Goal: Check status

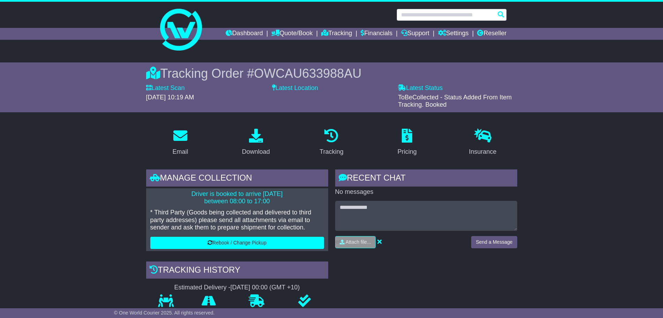
click at [436, 10] on input "text" at bounding box center [451, 15] width 110 height 12
paste input "*******"
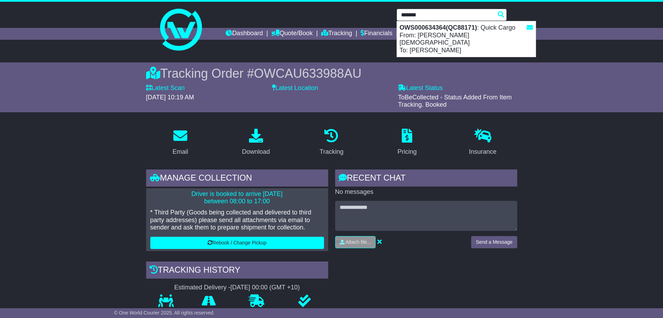
click at [432, 32] on div "OWS000634364(QC88171) : Quick Cargo From: [PERSON_NAME] To: [PERSON_NAME]" at bounding box center [466, 39] width 139 height 36
type input "**********"
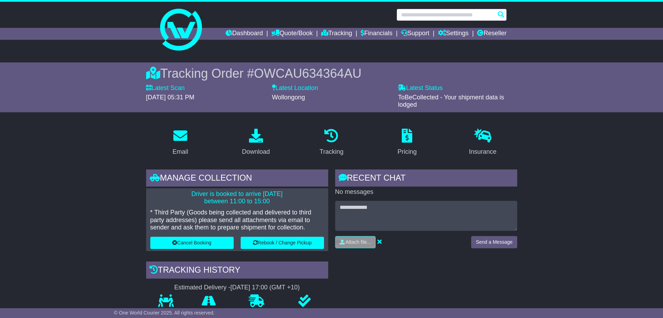
click at [450, 16] on input "text" at bounding box center [451, 15] width 110 height 12
paste input "*******"
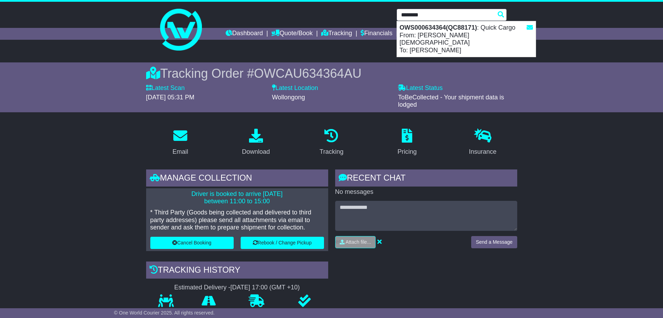
click at [441, 33] on div "OWS000634364(QC88171) : Quick Cargo From: [PERSON_NAME] To: [PERSON_NAME]" at bounding box center [466, 39] width 139 height 36
type input "**********"
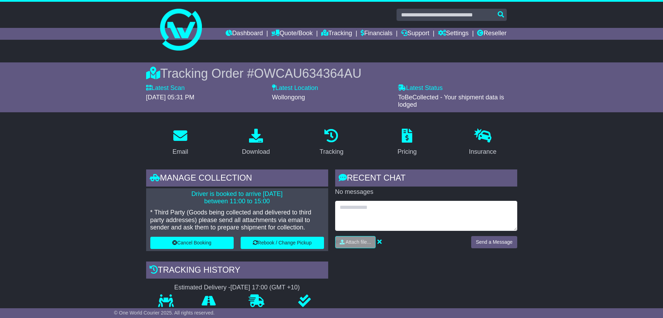
click at [411, 214] on textarea at bounding box center [426, 216] width 182 height 30
type textarea "*"
type textarea "**********"
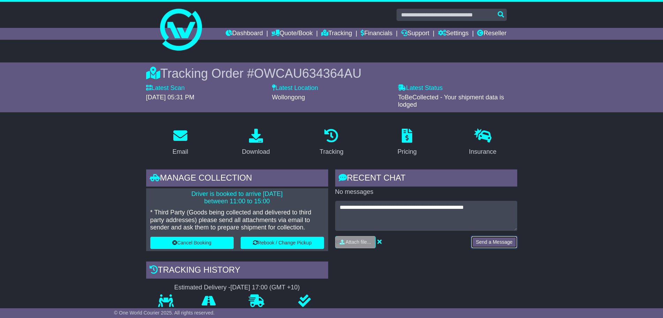
click at [507, 242] on button "Send a Message" at bounding box center [494, 242] width 46 height 12
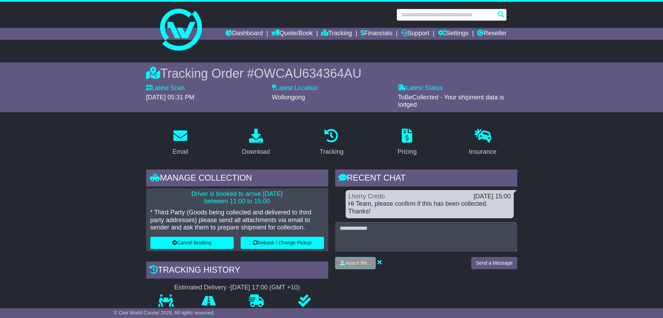
click at [443, 18] on input "text" at bounding box center [451, 15] width 110 height 12
paste input "*******"
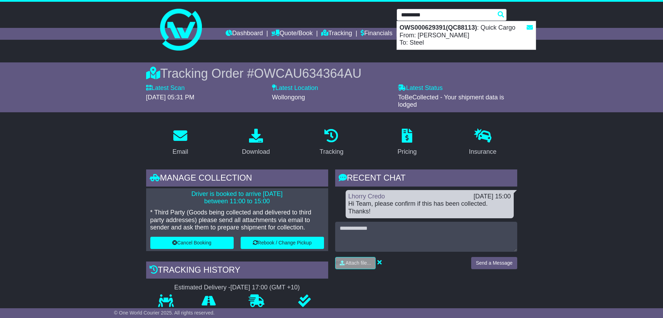
click at [425, 40] on div "OWS000629391(QC88113) : Quick Cargo From: Joyce To: Steel" at bounding box center [466, 35] width 139 height 28
type input "**********"
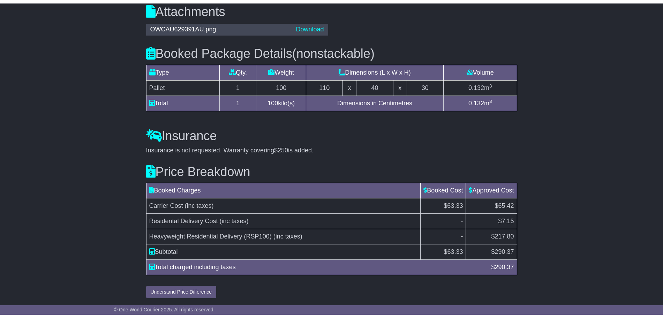
scroll to position [335, 0]
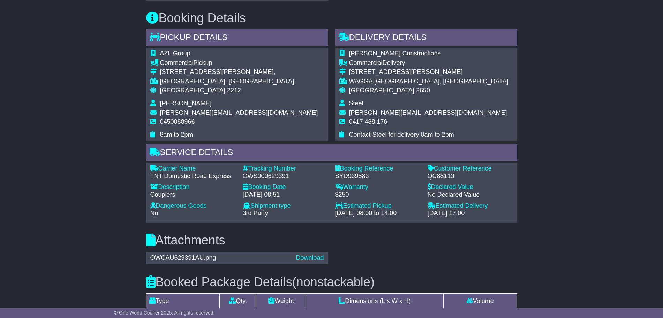
click at [406, 263] on div "OWCAU629391AU.png Download" at bounding box center [332, 258] width 378 height 14
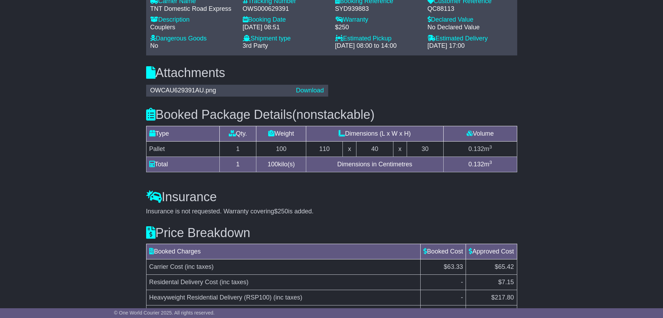
scroll to position [561, 0]
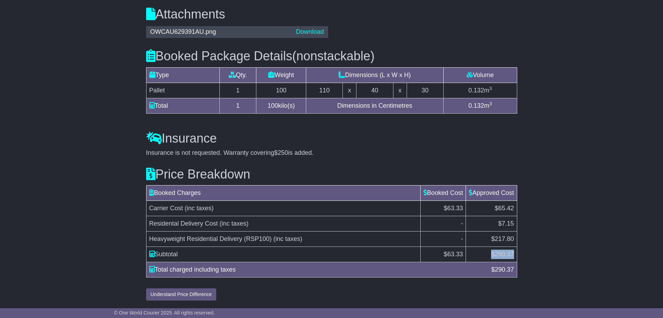
drag, startPoint x: 511, startPoint y: 257, endPoint x: 492, endPoint y: 258, distance: 18.9
click at [492, 258] on td "$ 290.37" at bounding box center [491, 254] width 51 height 15
click at [504, 244] on td "$217.80" at bounding box center [491, 239] width 51 height 15
drag, startPoint x: 513, startPoint y: 240, endPoint x: 492, endPoint y: 241, distance: 20.6
click at [492, 241] on span "$217.80" at bounding box center [502, 238] width 23 height 7
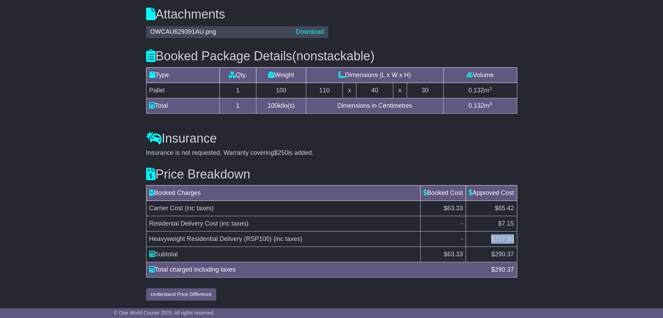
copy span "$217.80"
click at [504, 241] on span "$217.80" at bounding box center [502, 238] width 23 height 7
copy span "217.80"
drag, startPoint x: 516, startPoint y: 241, endPoint x: 494, endPoint y: 240, distance: 21.6
click at [494, 240] on td "$217.80" at bounding box center [491, 239] width 51 height 15
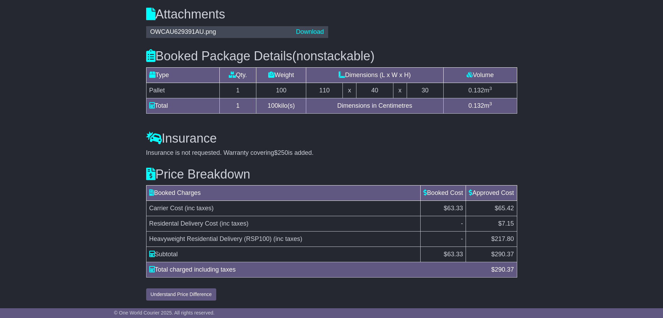
drag, startPoint x: 505, startPoint y: 270, endPoint x: 495, endPoint y: 270, distance: 10.1
click at [495, 270] on div "$ 290.37" at bounding box center [503, 269] width 30 height 9
copy span "290.37"
click at [517, 240] on table "Booked Charges Booked Cost Approved Cost Carrier Cost (inc taxes) $63.33 $65.42…" at bounding box center [331, 231] width 371 height 92
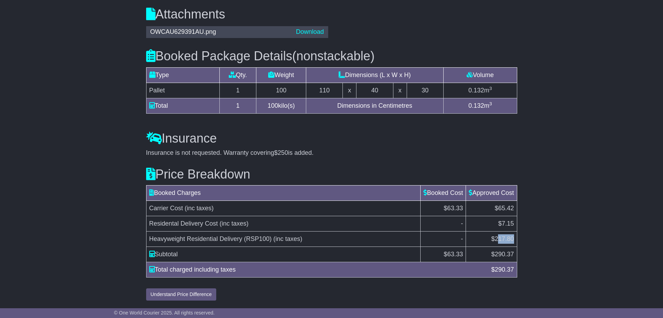
drag, startPoint x: 514, startPoint y: 239, endPoint x: 497, endPoint y: 241, distance: 17.2
click at [497, 241] on span "$217.80" at bounding box center [502, 238] width 23 height 7
drag, startPoint x: 515, startPoint y: 238, endPoint x: 496, endPoint y: 240, distance: 19.3
click at [496, 240] on td "$217.80" at bounding box center [491, 239] width 51 height 15
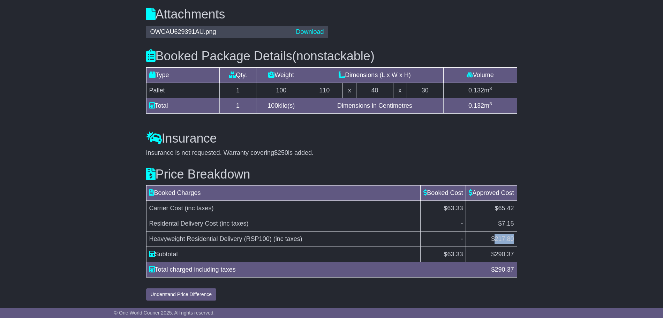
copy span "217.80"
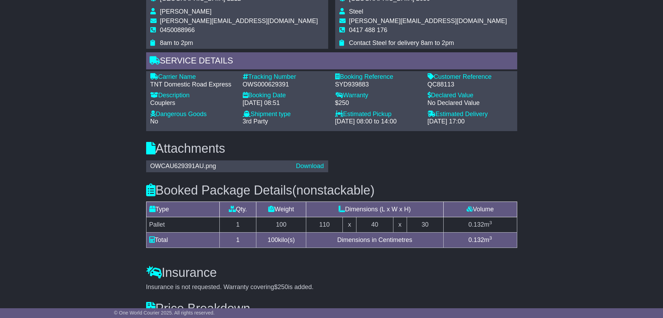
scroll to position [343, 0]
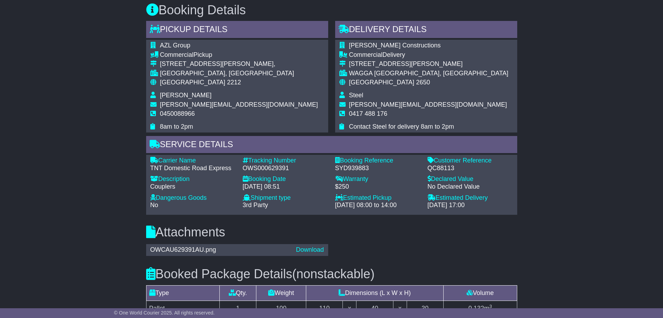
click at [438, 172] on div "Carrier Name - TNT Domestic Road Express Description - Couplers Tracking Number…" at bounding box center [332, 185] width 370 height 56
copy div "QC88113"
